Goal: Transaction & Acquisition: Purchase product/service

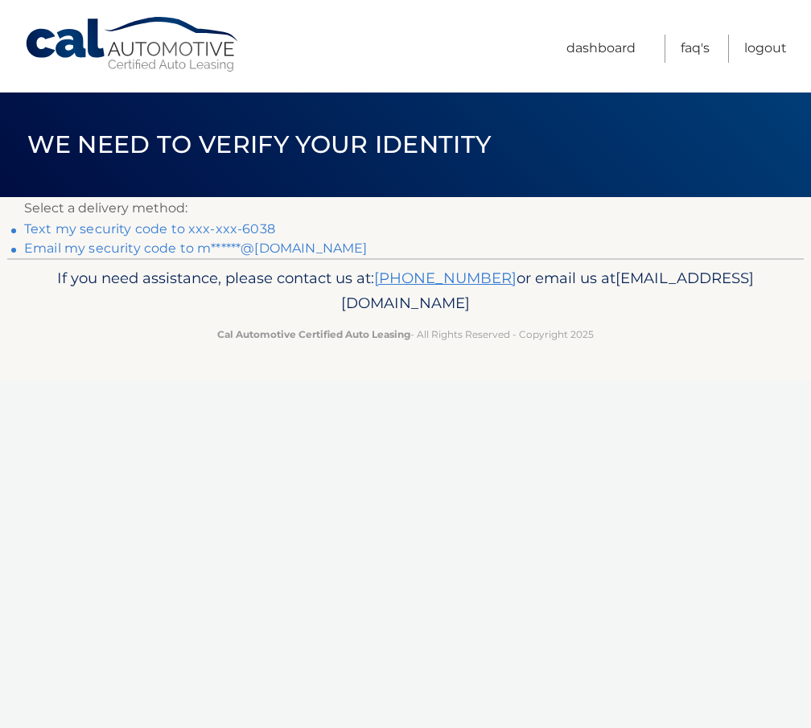
click at [137, 223] on link "Text my security code to xxx-xxx-6038" at bounding box center [149, 228] width 251 height 15
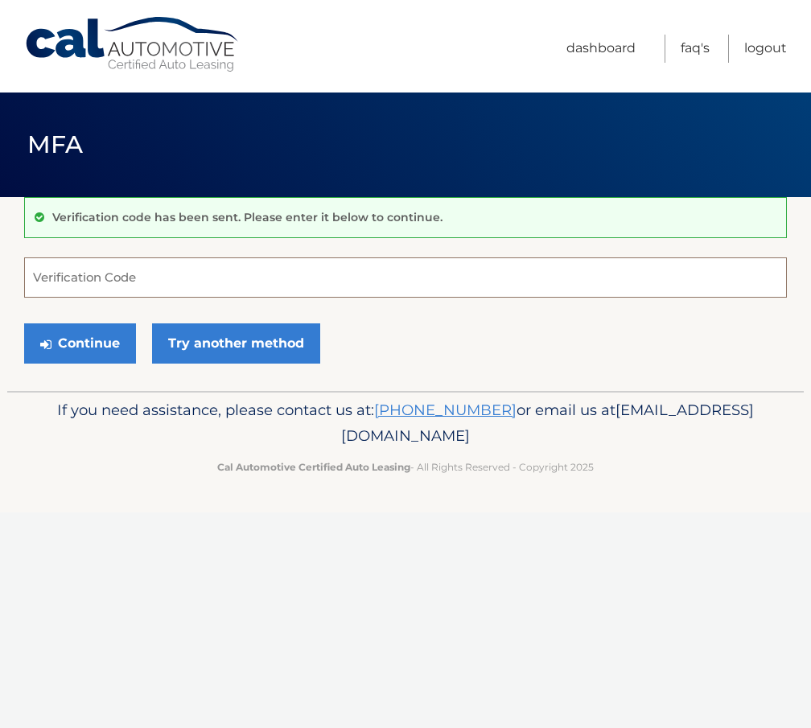
click at [153, 261] on input "Verification Code" at bounding box center [405, 277] width 763 height 40
type input "736311"
click at [96, 331] on button "Continue" at bounding box center [80, 343] width 112 height 40
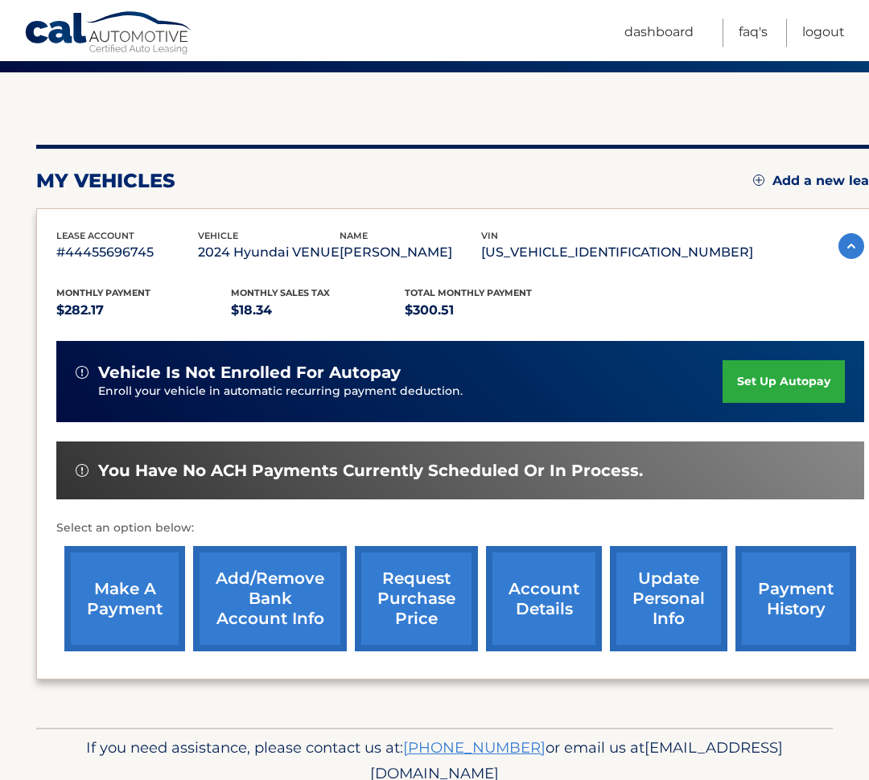
scroll to position [137, 0]
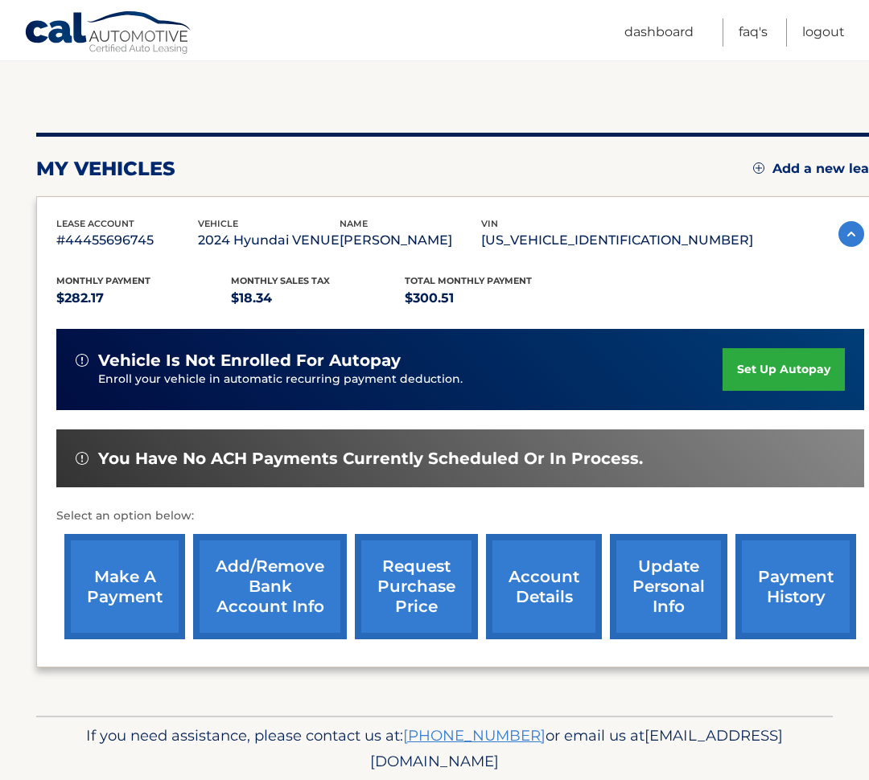
click at [131, 576] on link "make a payment" at bounding box center [124, 586] width 121 height 105
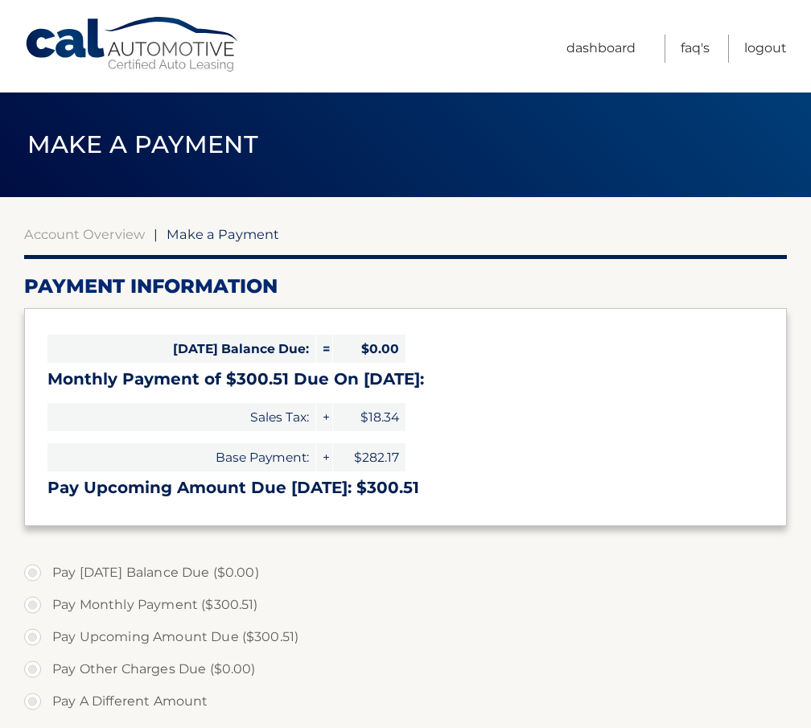
select select "MDNiMzJhYjctNTk4MC00MzA3LTk5YjktZWFkNTFkY2U3YjRi"
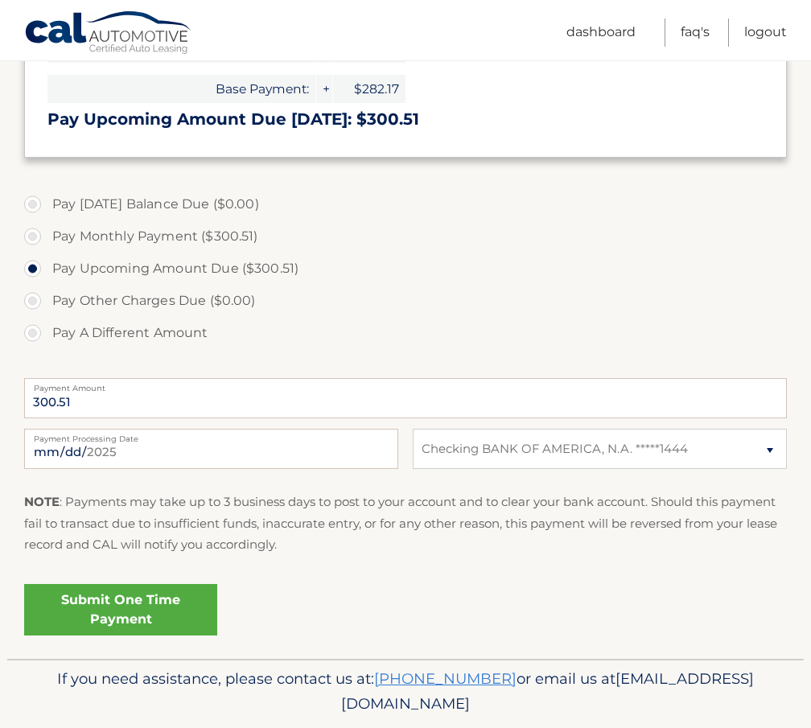
scroll to position [368, 0]
click at [169, 617] on link "Submit One Time Payment" at bounding box center [120, 610] width 193 height 51
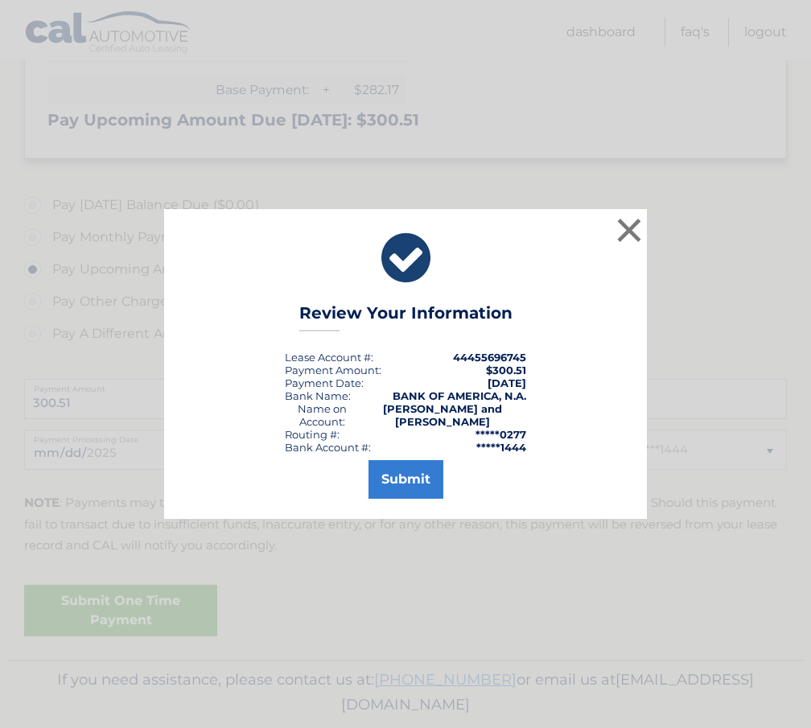
click at [405, 499] on button "Submit" at bounding box center [405, 479] width 75 height 39
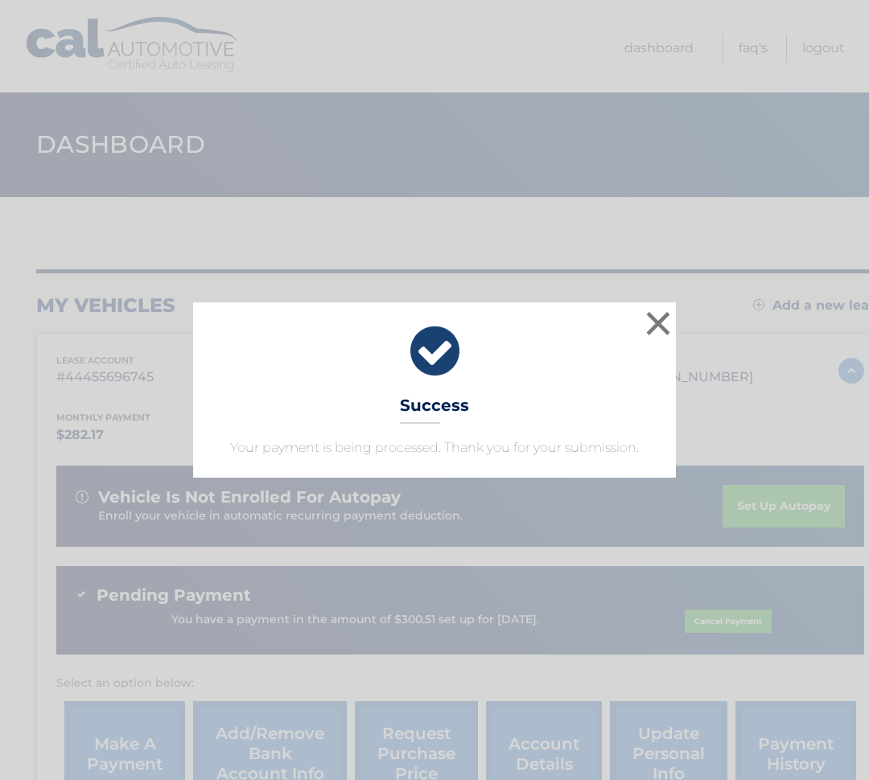
click at [668, 330] on button "×" at bounding box center [658, 323] width 32 height 32
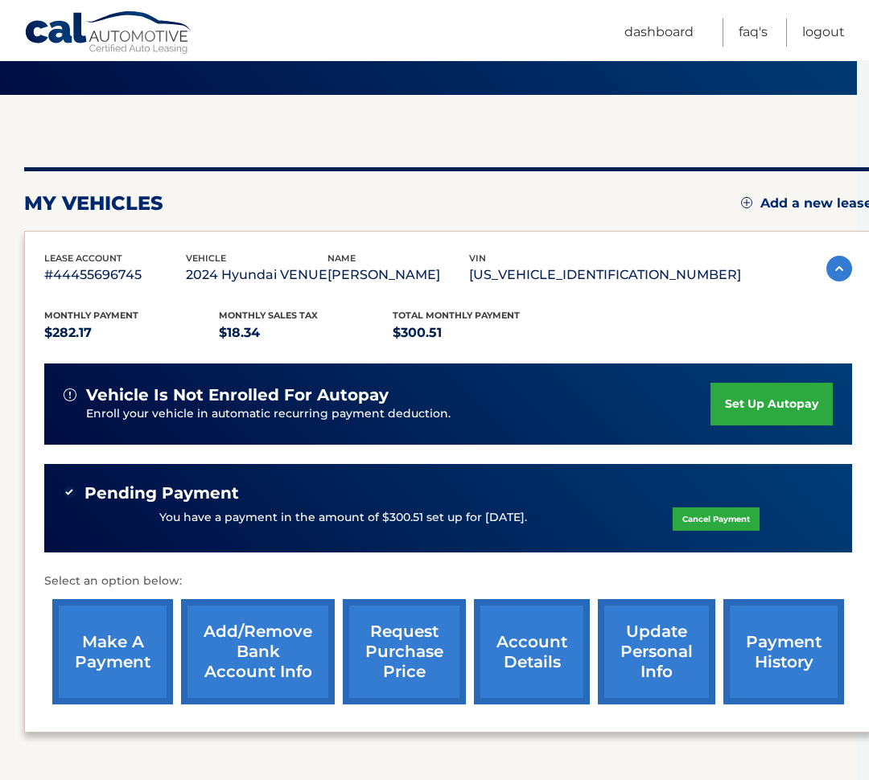
scroll to position [0, 12]
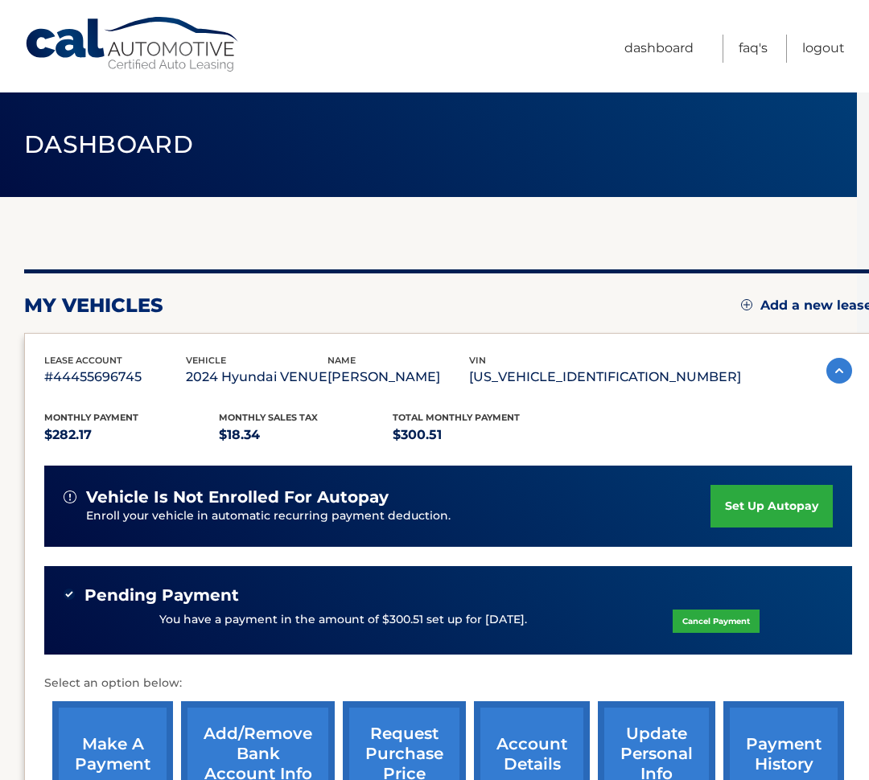
click at [830, 51] on link "Logout" at bounding box center [823, 49] width 43 height 28
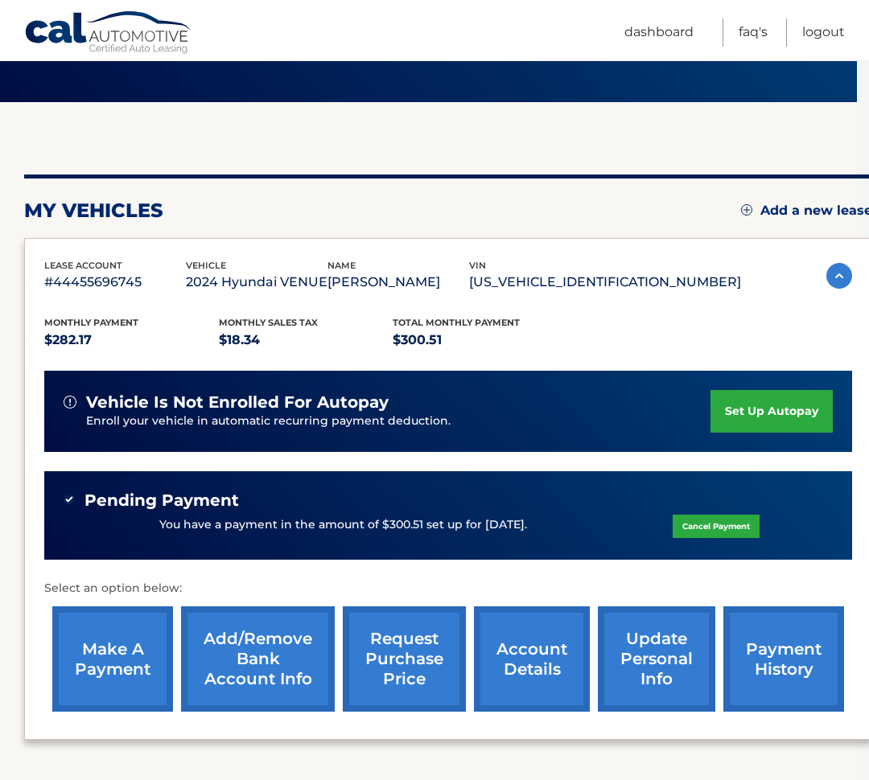
scroll to position [94, 12]
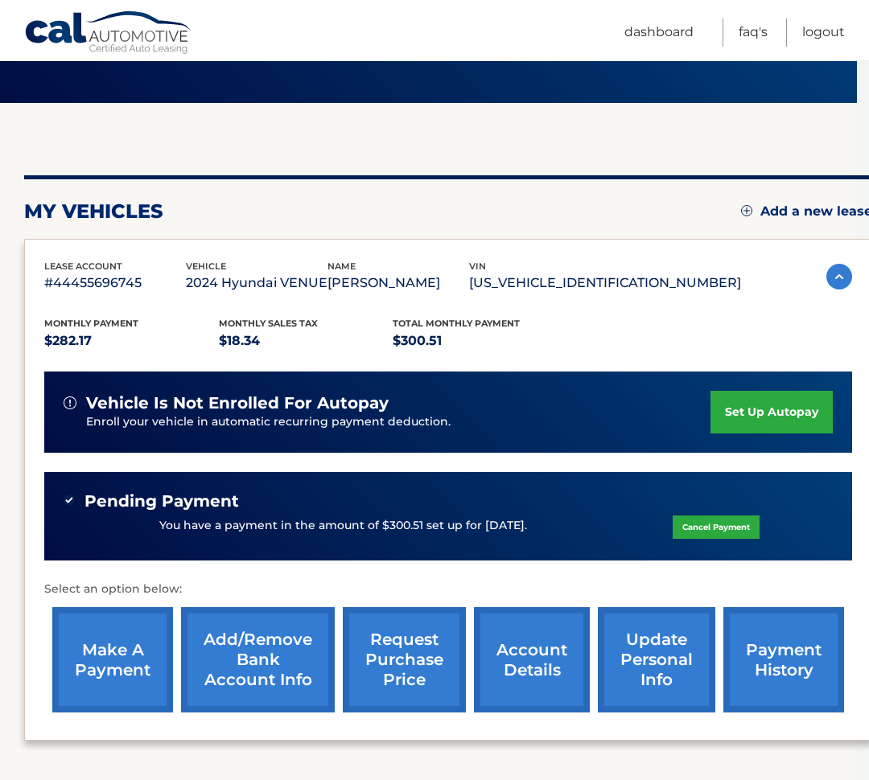
click at [531, 658] on link "account details" at bounding box center [532, 659] width 116 height 105
